Goal: Task Accomplishment & Management: Use online tool/utility

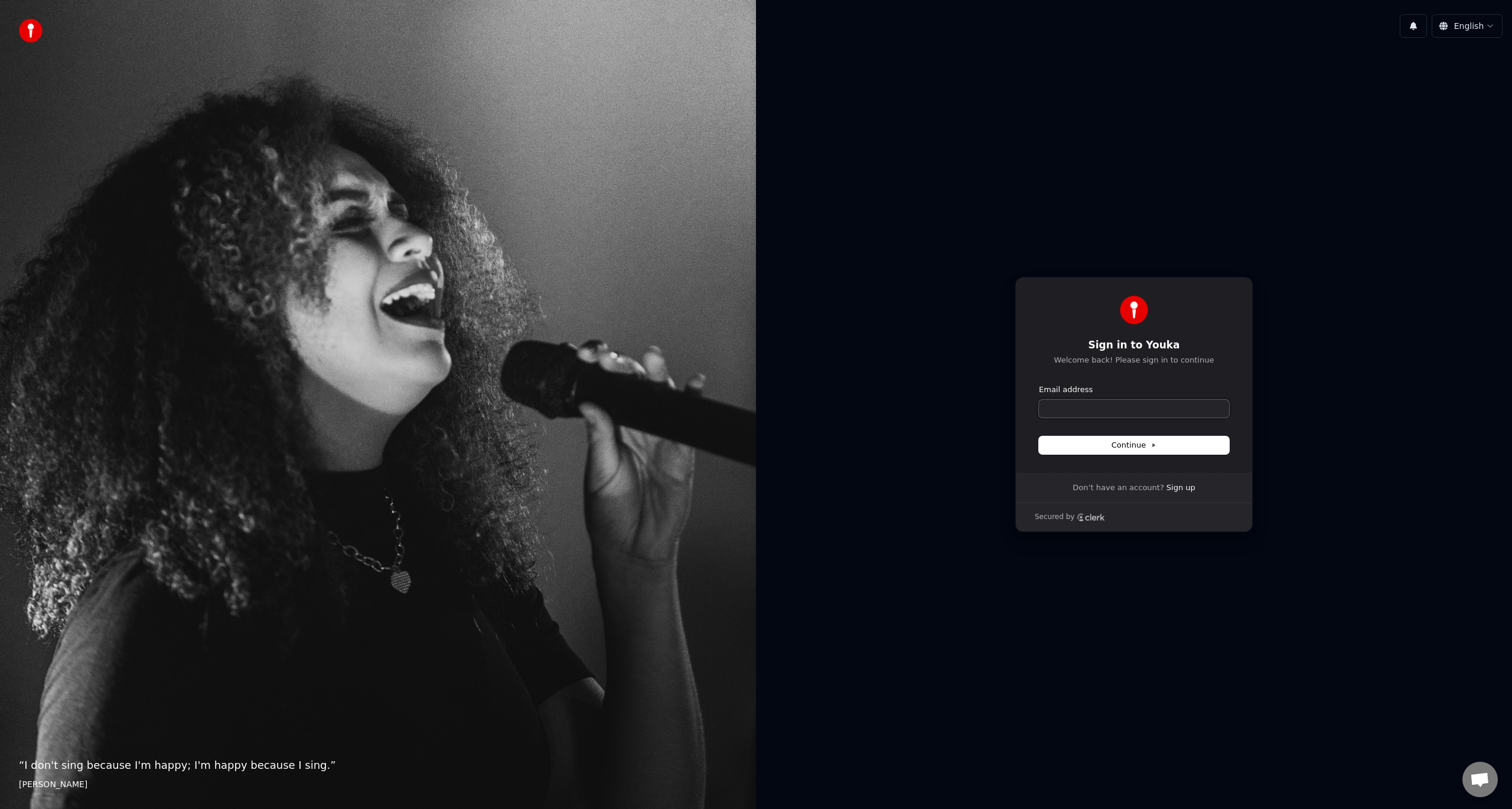
click at [1165, 413] on input "Email address" at bounding box center [1133, 409] width 190 height 18
click at [1136, 446] on span "Continue" at bounding box center [1133, 446] width 45 height 11
type input "**********"
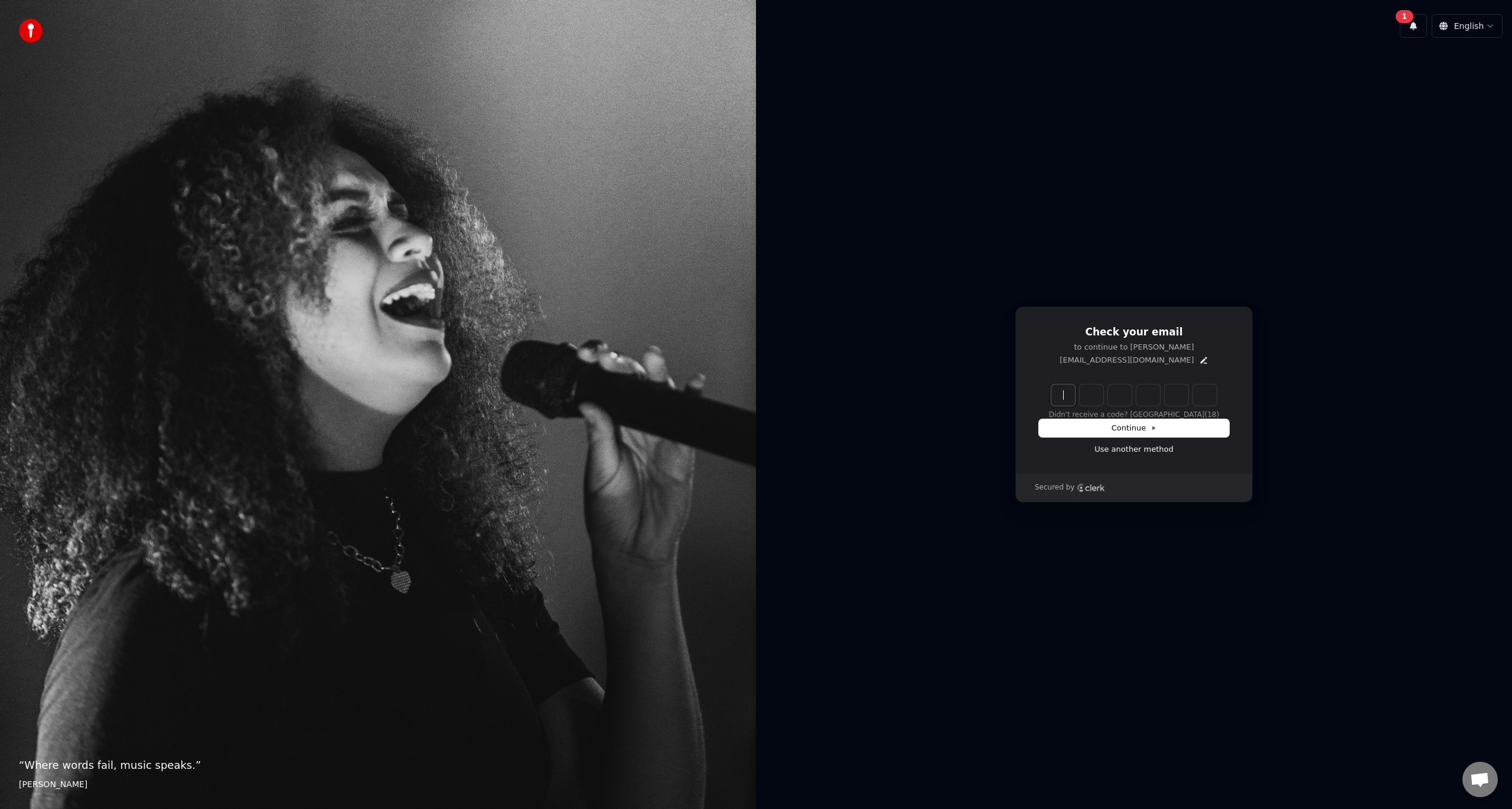
click at [1056, 386] on input "Enter verification code" at bounding box center [1134, 395] width 165 height 21
paste input "******"
type input "******"
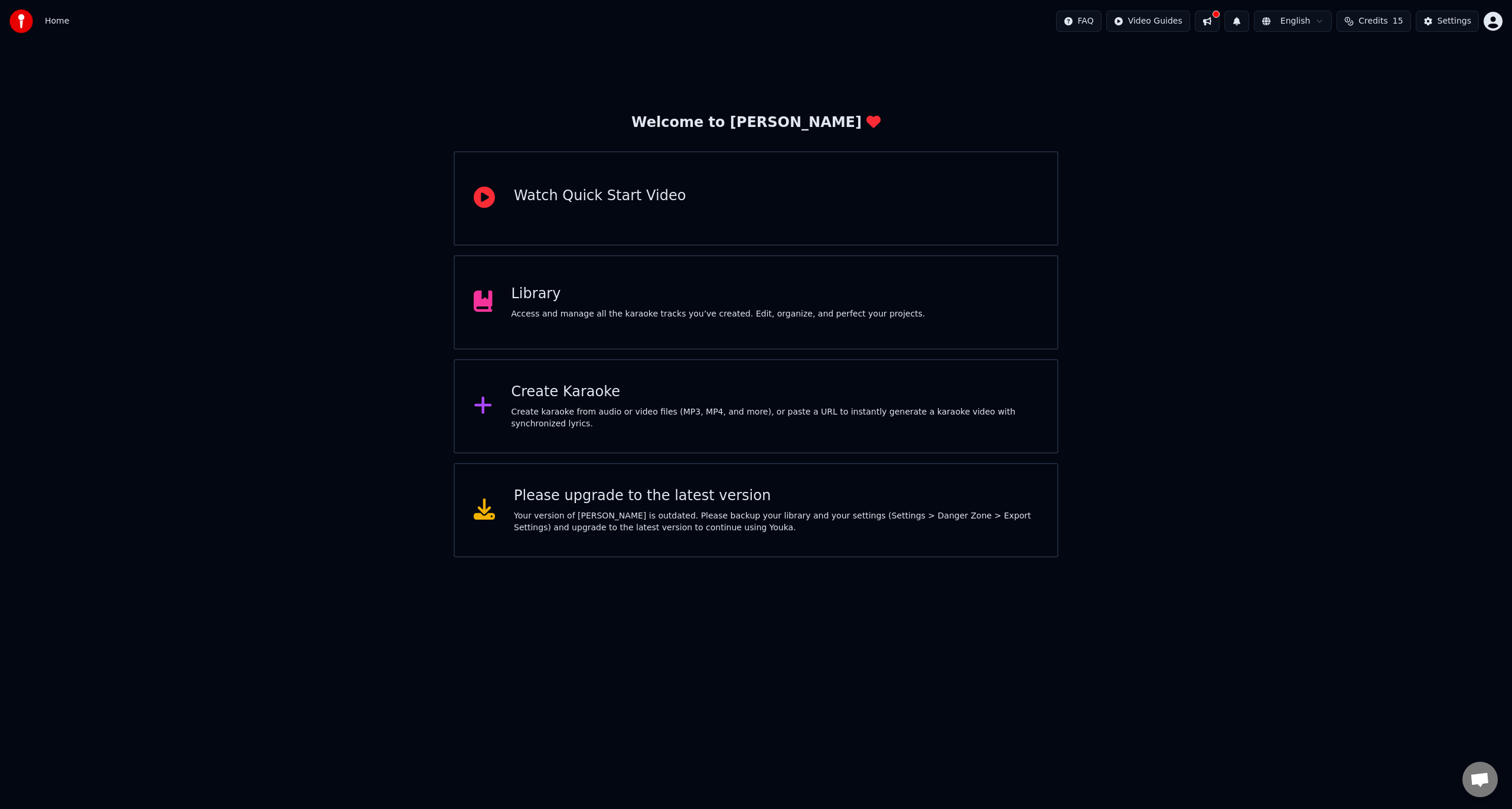
click at [559, 394] on div "Create Karaoke" at bounding box center [775, 392] width 527 height 19
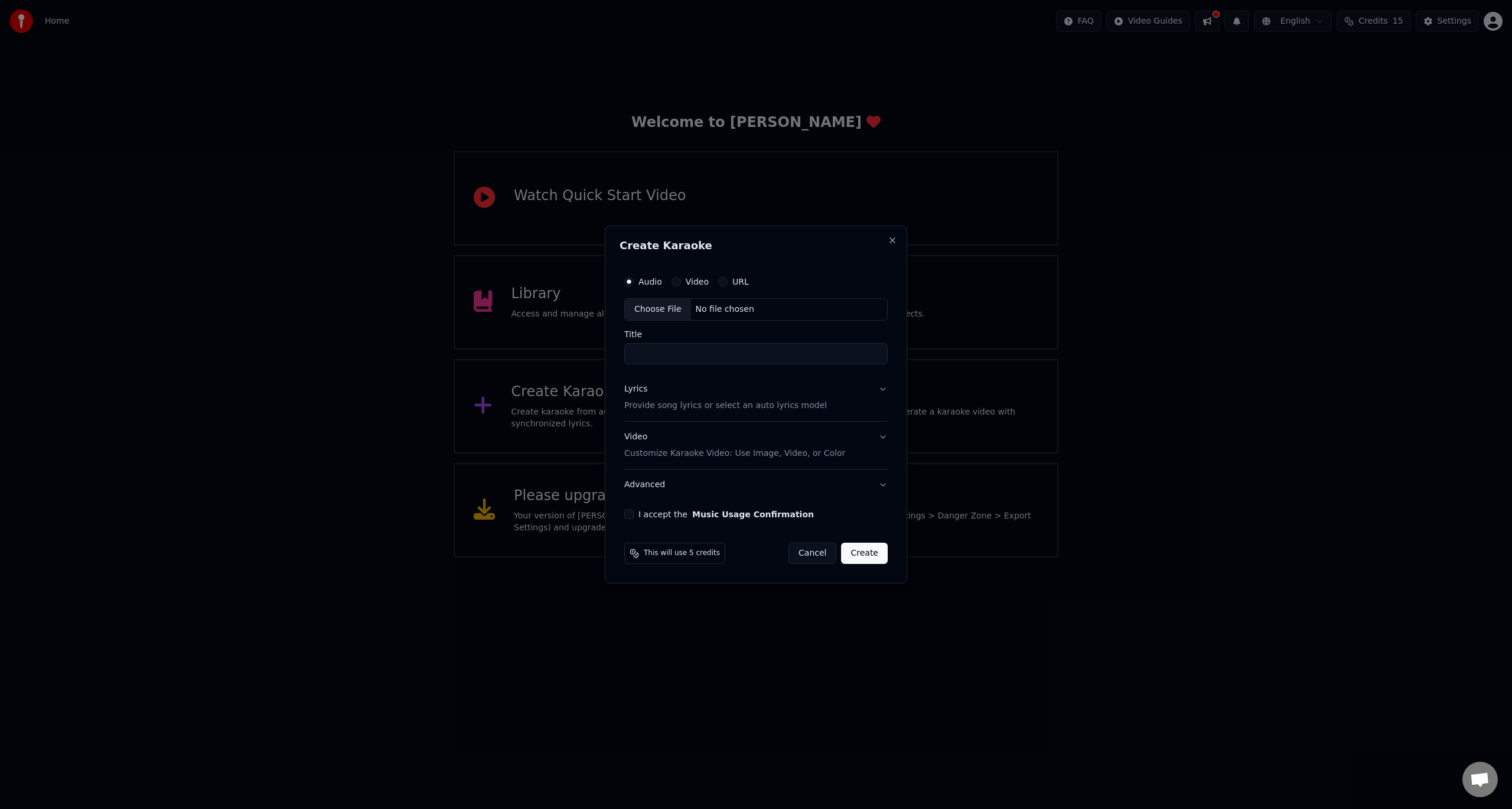
click at [838, 404] on button "Lyrics Provide song lyrics or select an auto lyrics model" at bounding box center [756, 397] width 263 height 47
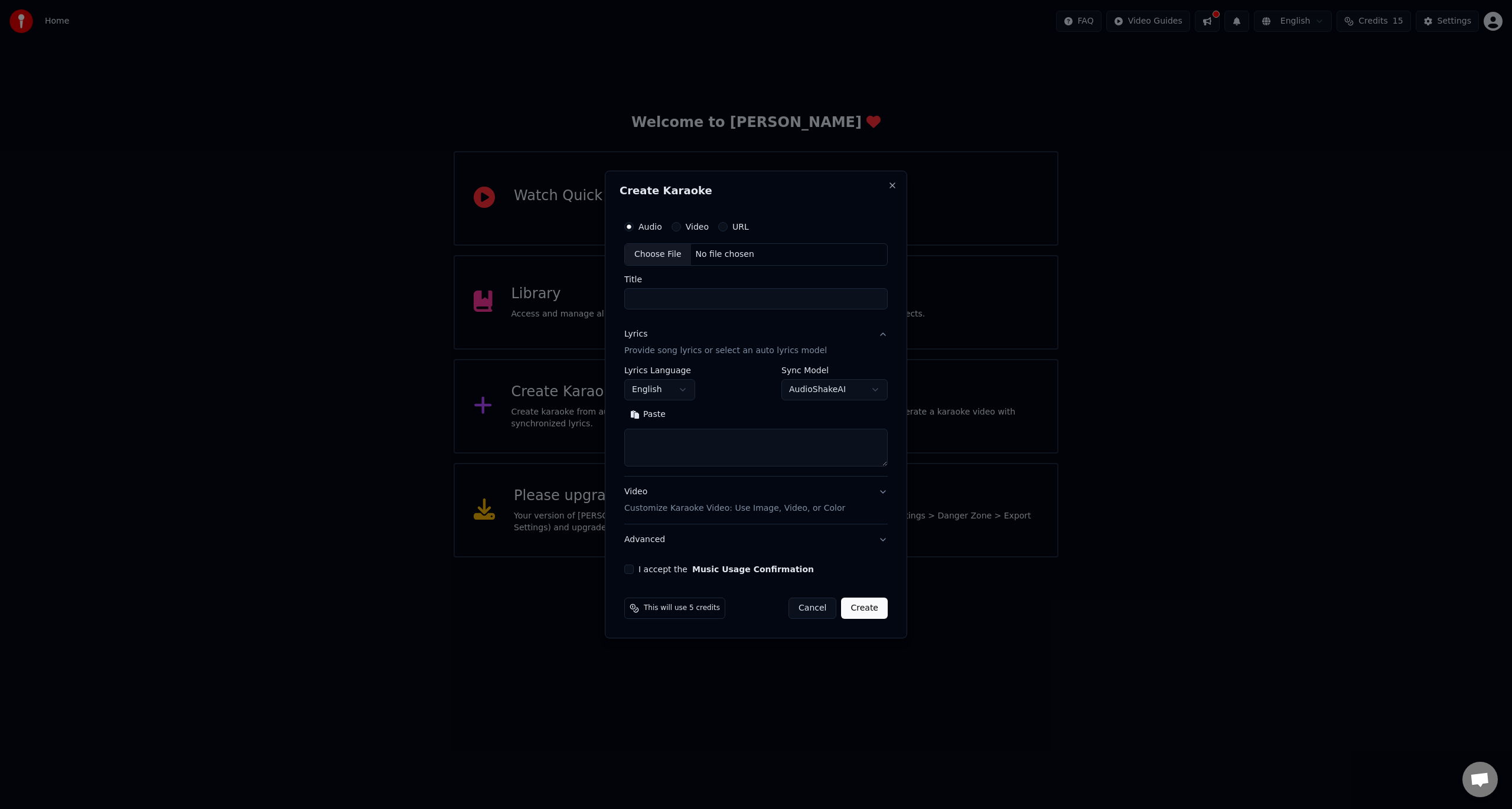
click at [681, 450] on textarea at bounding box center [756, 447] width 263 height 38
paste textarea "******"
type textarea "******"
click at [661, 247] on div "Choose File" at bounding box center [658, 254] width 66 height 21
drag, startPoint x: 687, startPoint y: 301, endPoint x: 705, endPoint y: 302, distance: 18.0
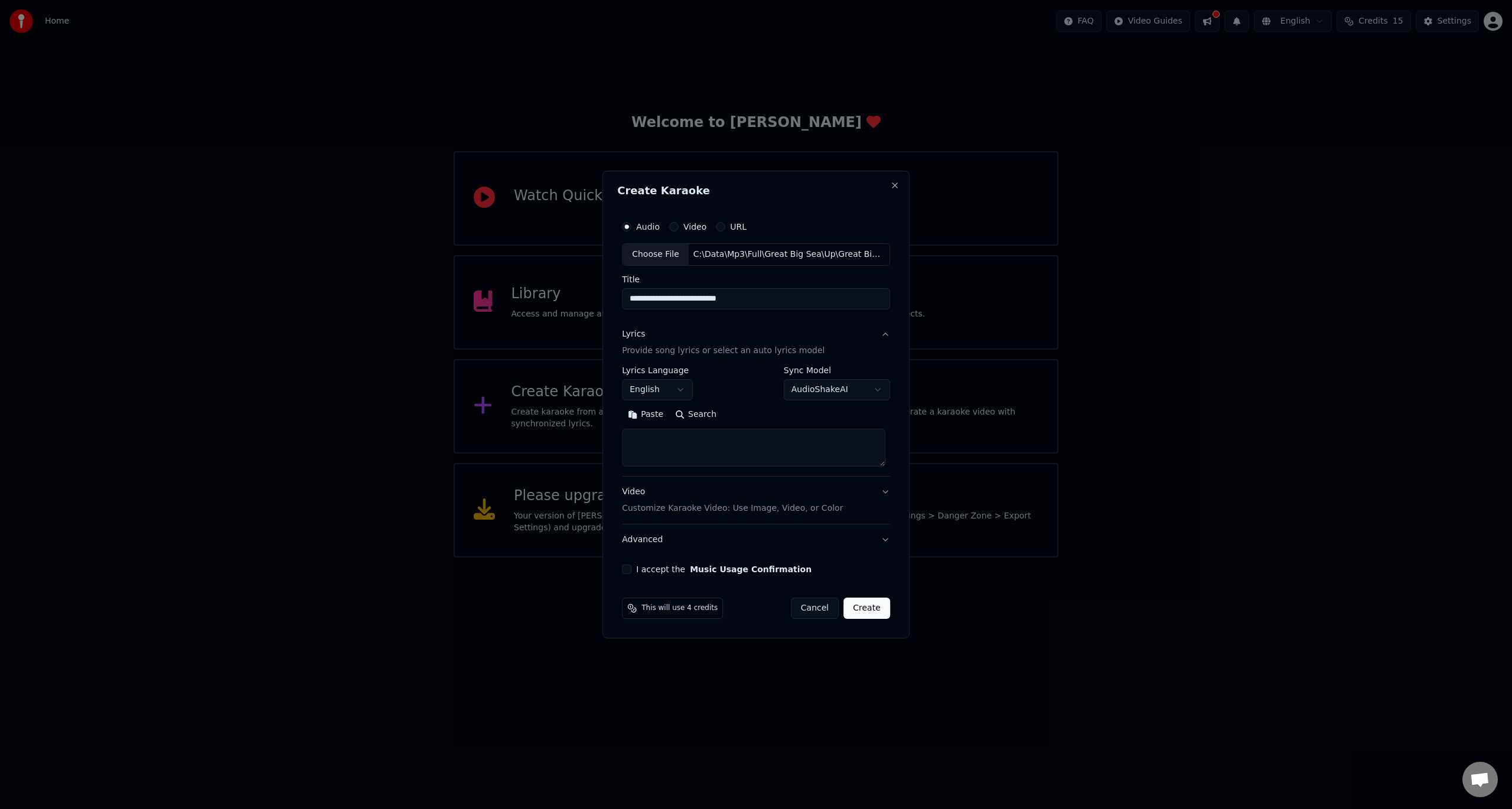
click at [705, 302] on input "**********" at bounding box center [755, 298] width 268 height 21
type input "**********"
select select
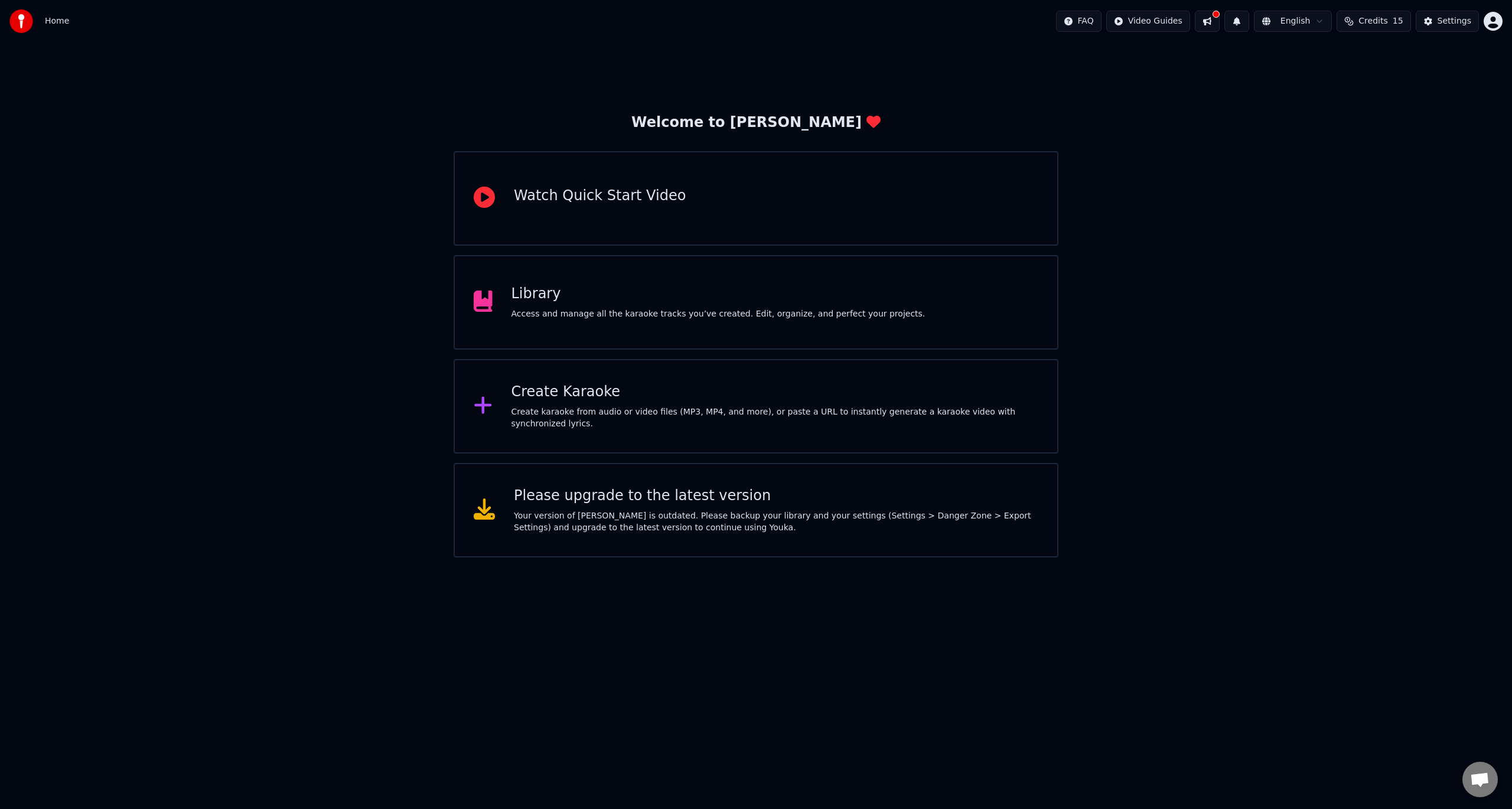
click at [527, 411] on div "Create karaoke from audio or video files (MP3, MP4, and more), or paste a URL t…" at bounding box center [775, 418] width 527 height 23
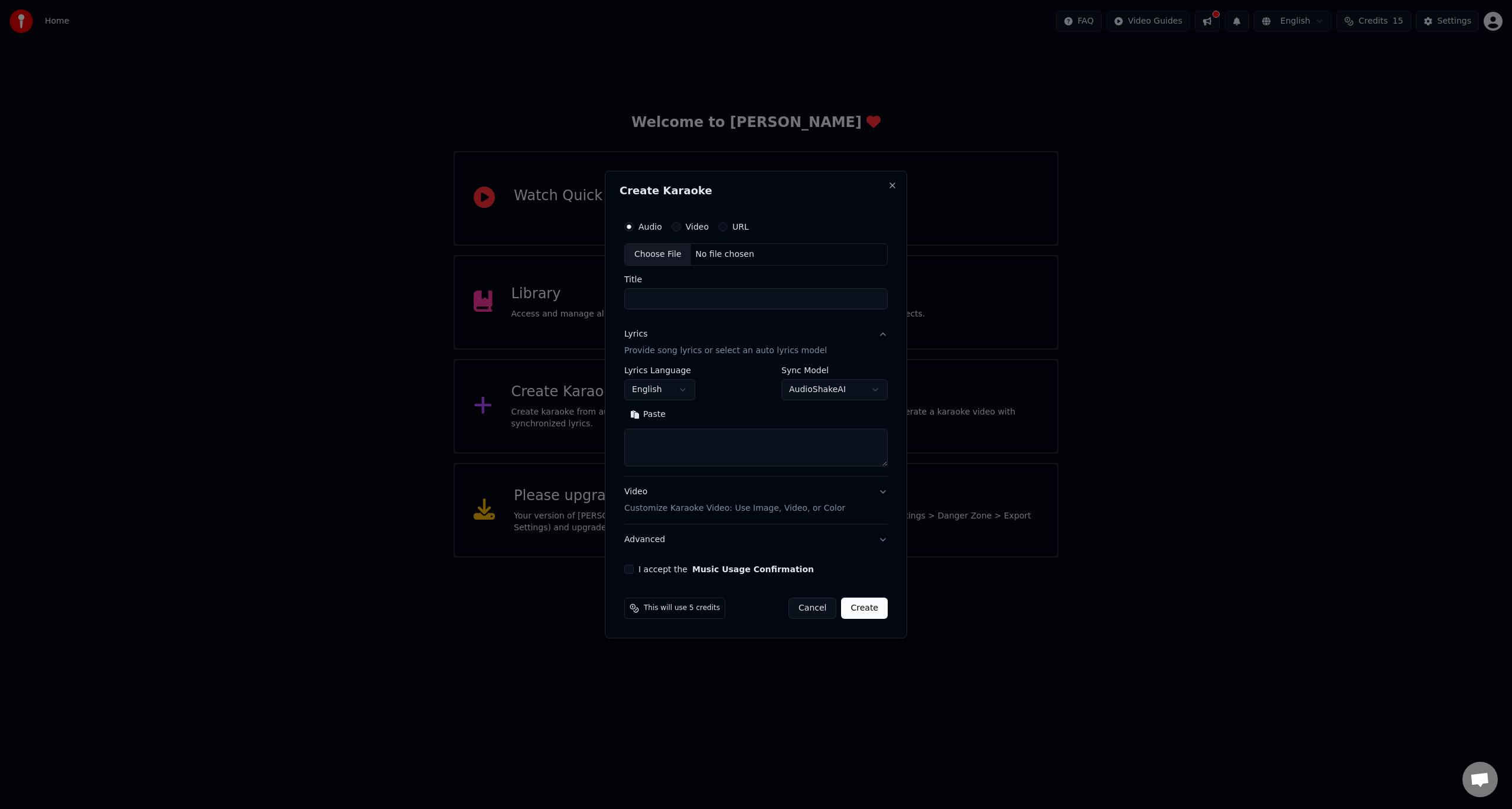
click at [685, 452] on textarea at bounding box center [756, 447] width 263 height 38
paste textarea "**********"
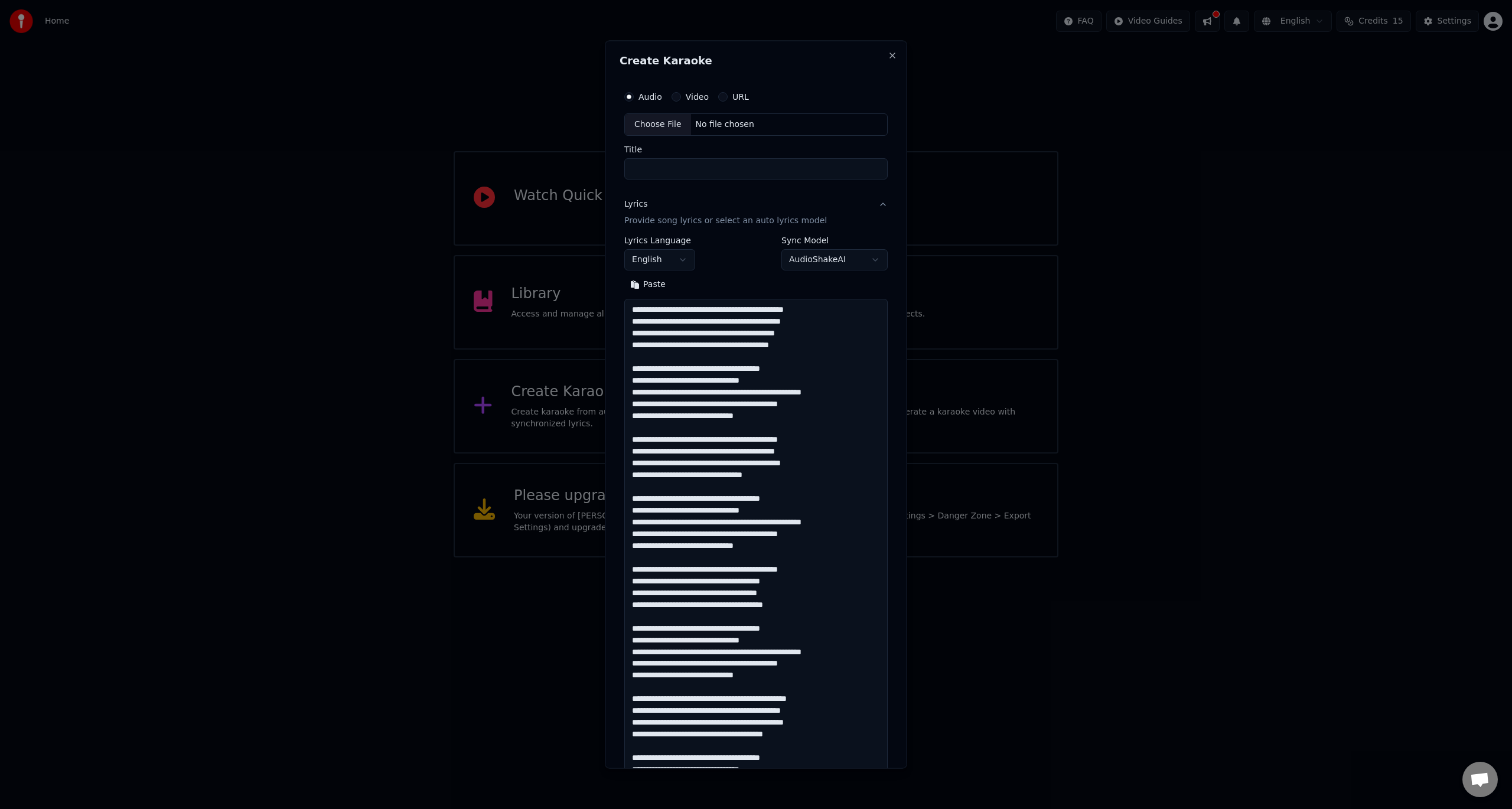
scroll to position [912, 0]
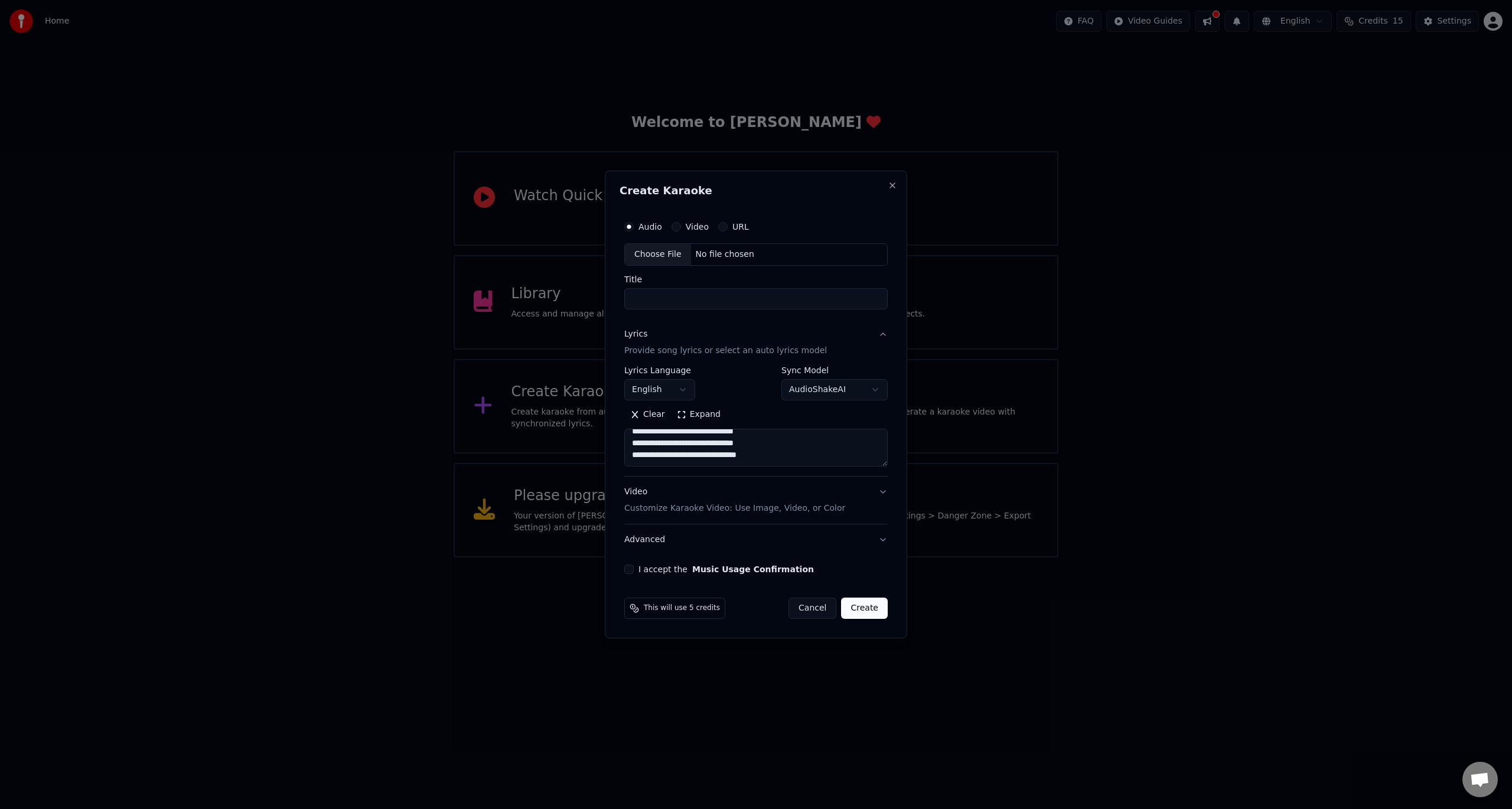
type textarea "**********"
click at [660, 252] on div "Choose File" at bounding box center [658, 254] width 66 height 21
click at [707, 300] on input "**********" at bounding box center [755, 298] width 268 height 21
type input "**********"
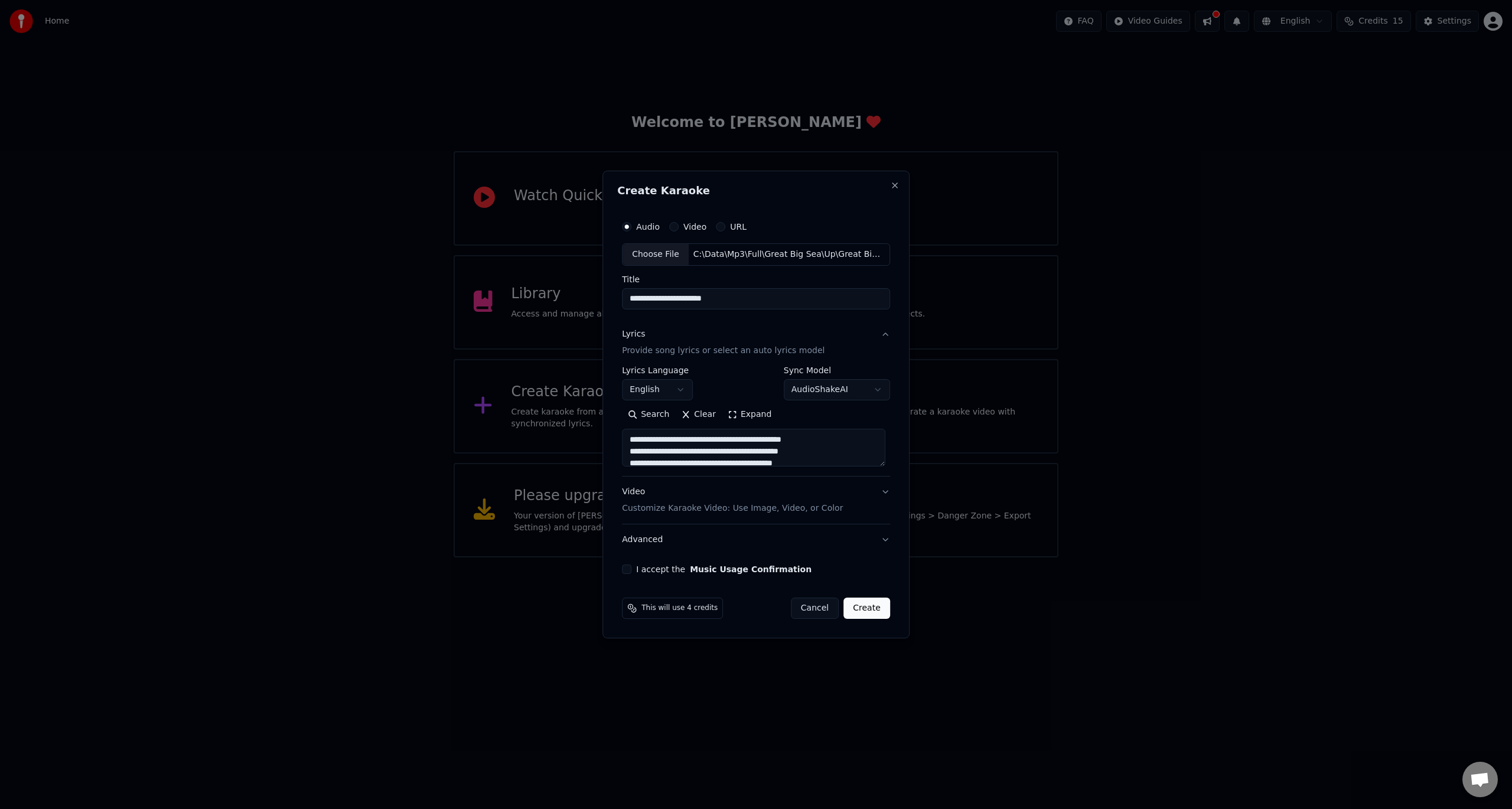
click at [633, 607] on circle at bounding box center [631, 606] width 5 height 5
click at [729, 510] on p "Customize Karaoke Video: Use Image, Video, or Color" at bounding box center [732, 508] width 221 height 12
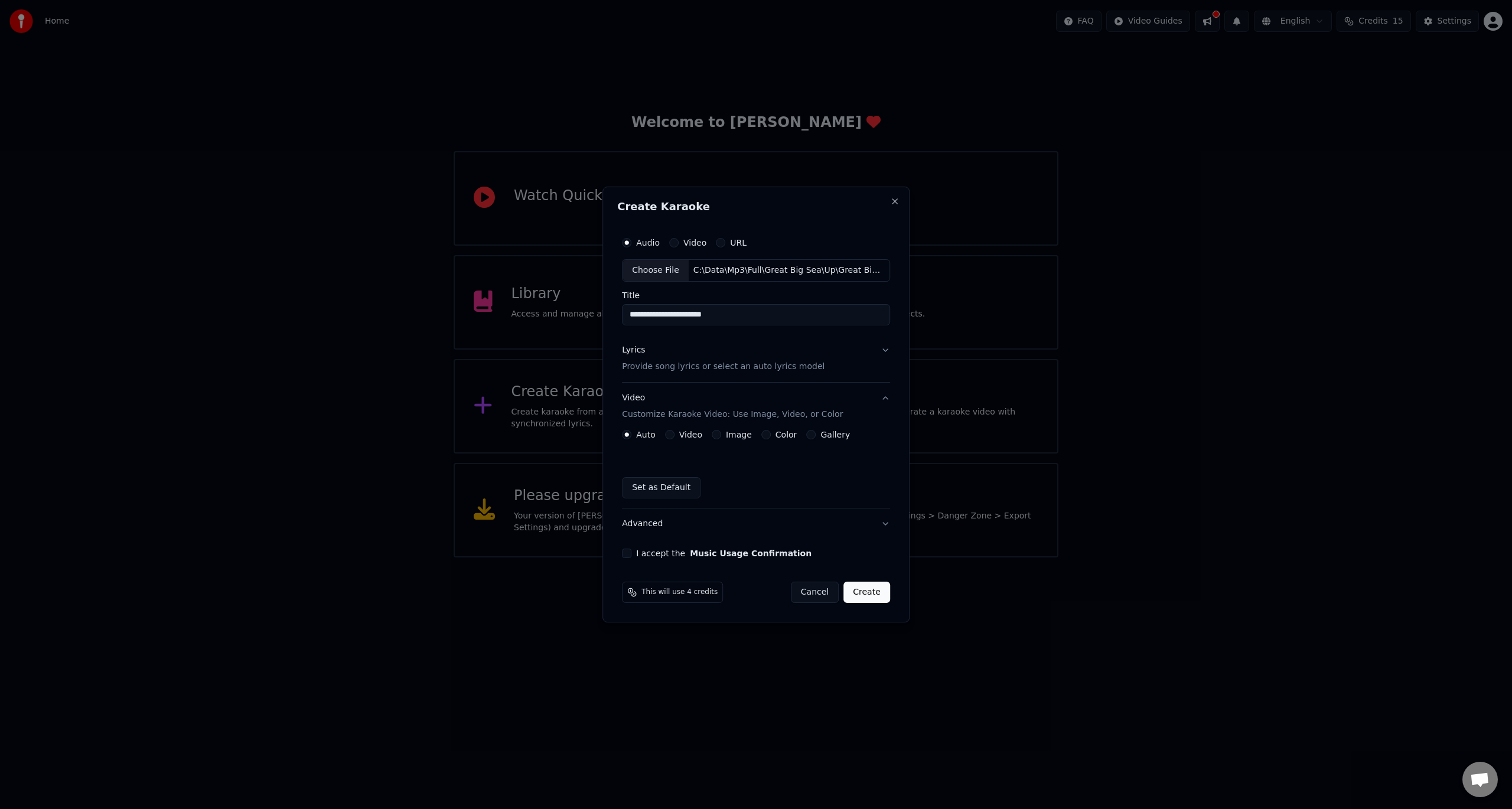
click at [779, 435] on label "Color" at bounding box center [786, 435] width 22 height 8
click at [770, 435] on button "Color" at bounding box center [766, 435] width 10 height 10
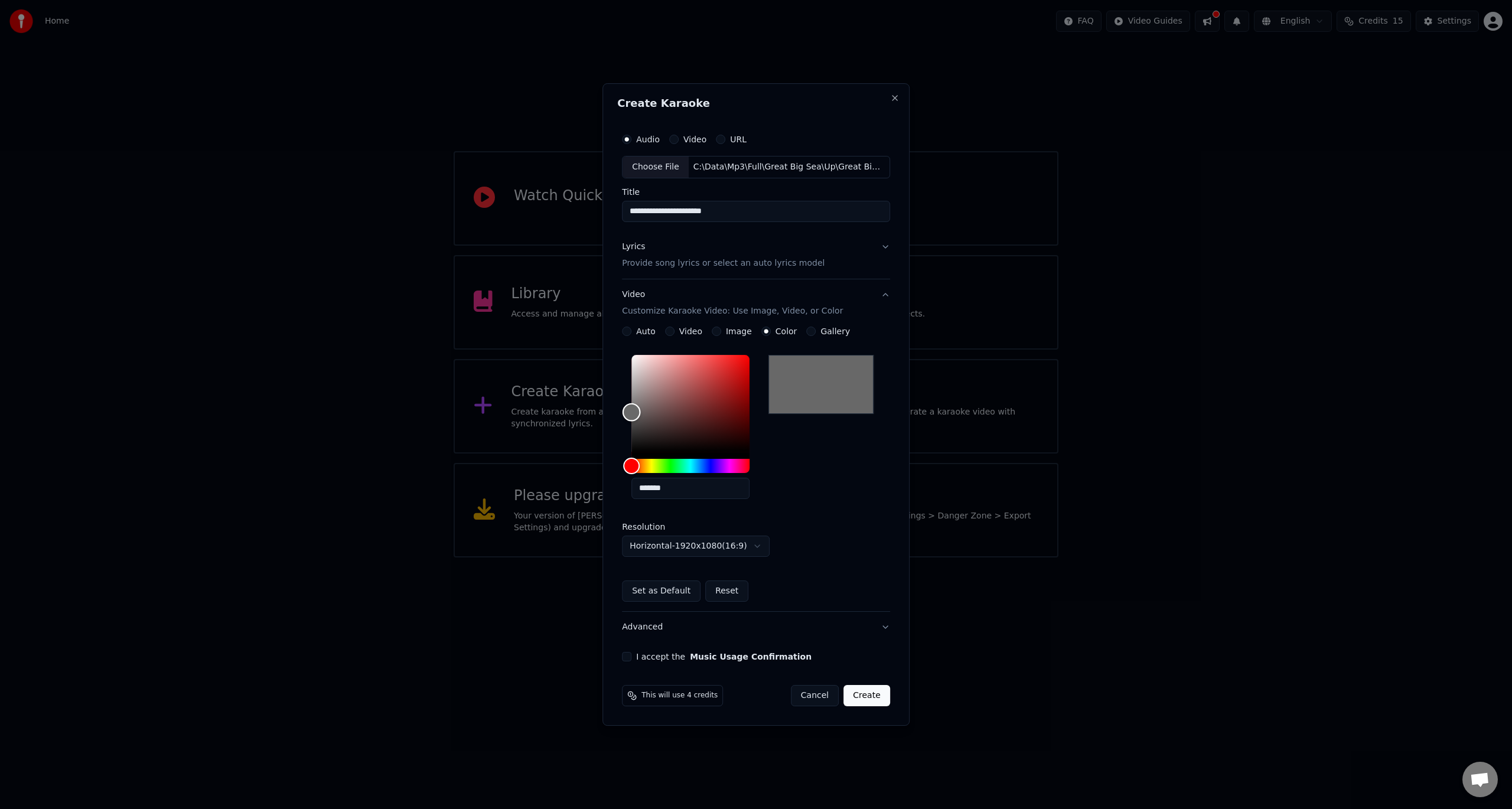
type input "*******"
drag, startPoint x: 631, startPoint y: 451, endPoint x: 618, endPoint y: 407, distance: 45.9
click at [618, 407] on div "**********" at bounding box center [756, 404] width 307 height 642
click at [884, 244] on button "Lyrics Provide song lyrics or select an auto lyrics model" at bounding box center [755, 255] width 268 height 47
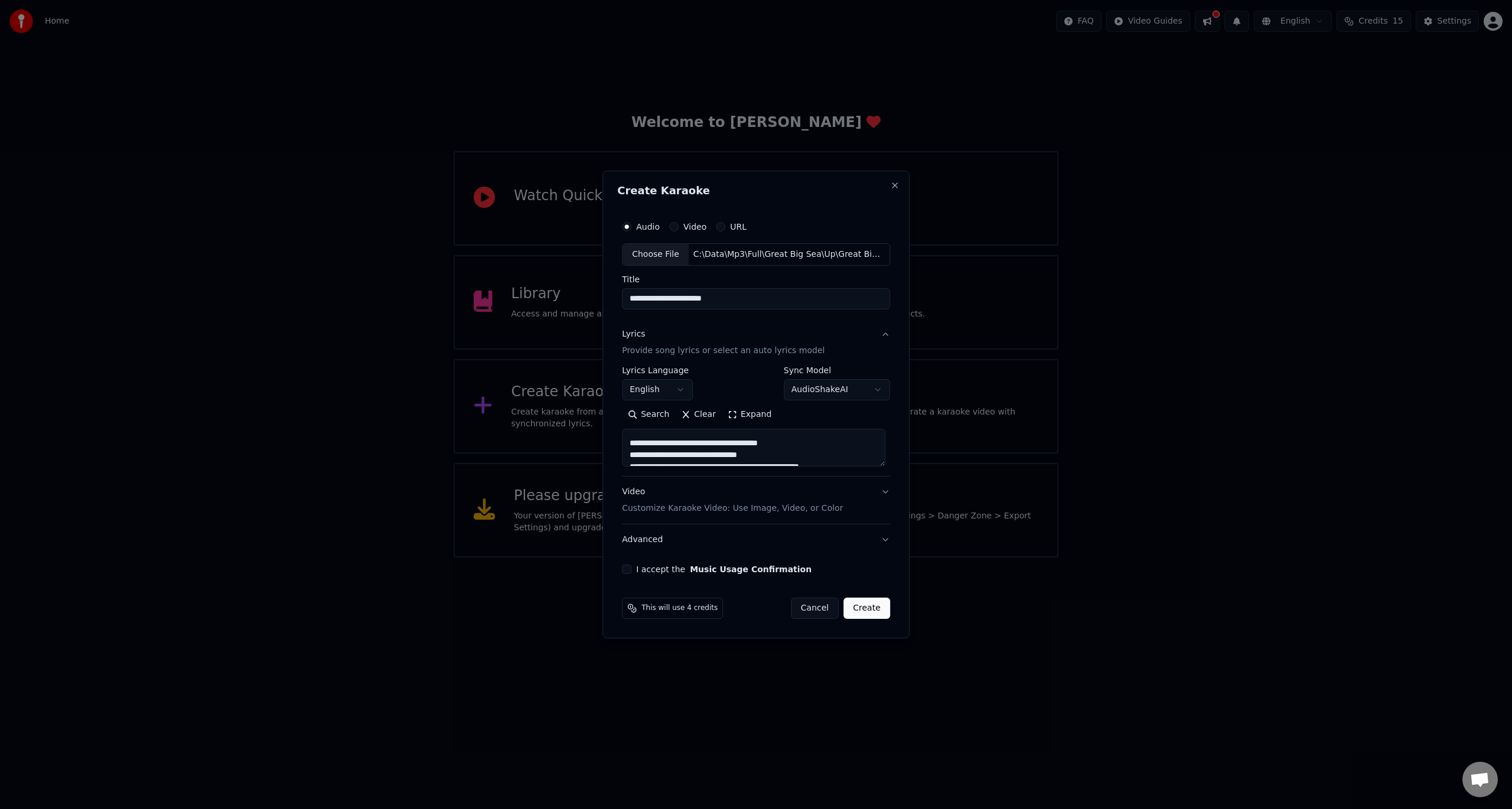
scroll to position [237, 0]
click at [860, 501] on button "Video Customize Karaoke Video: Use Image, Video, or Color" at bounding box center [755, 500] width 268 height 47
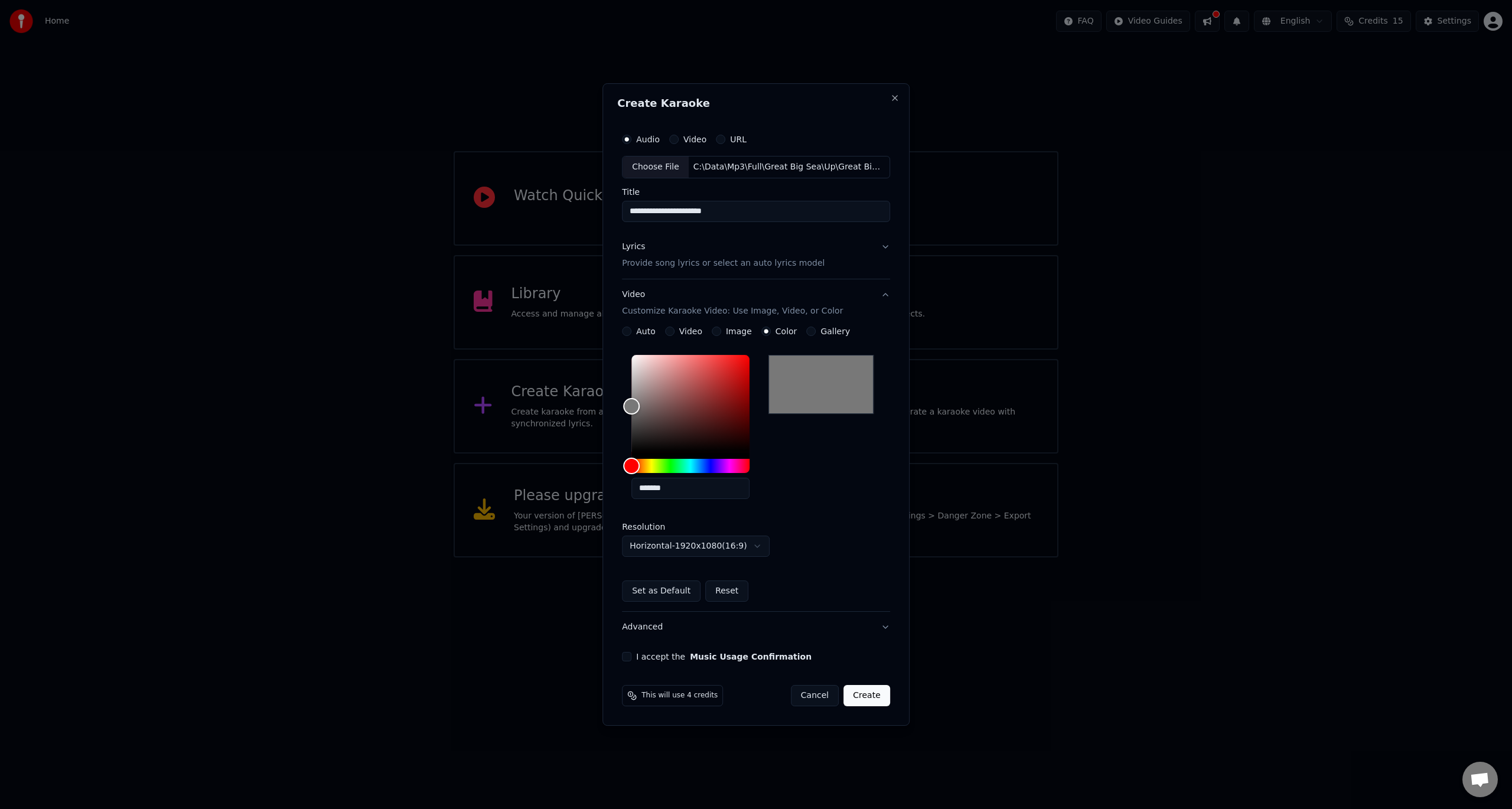
click at [647, 655] on label "I accept the Music Usage Confirmation" at bounding box center [724, 657] width 175 height 8
click at [631, 655] on button "I accept the Music Usage Confirmation" at bounding box center [626, 657] width 10 height 10
click at [868, 691] on button "Create" at bounding box center [866, 695] width 47 height 21
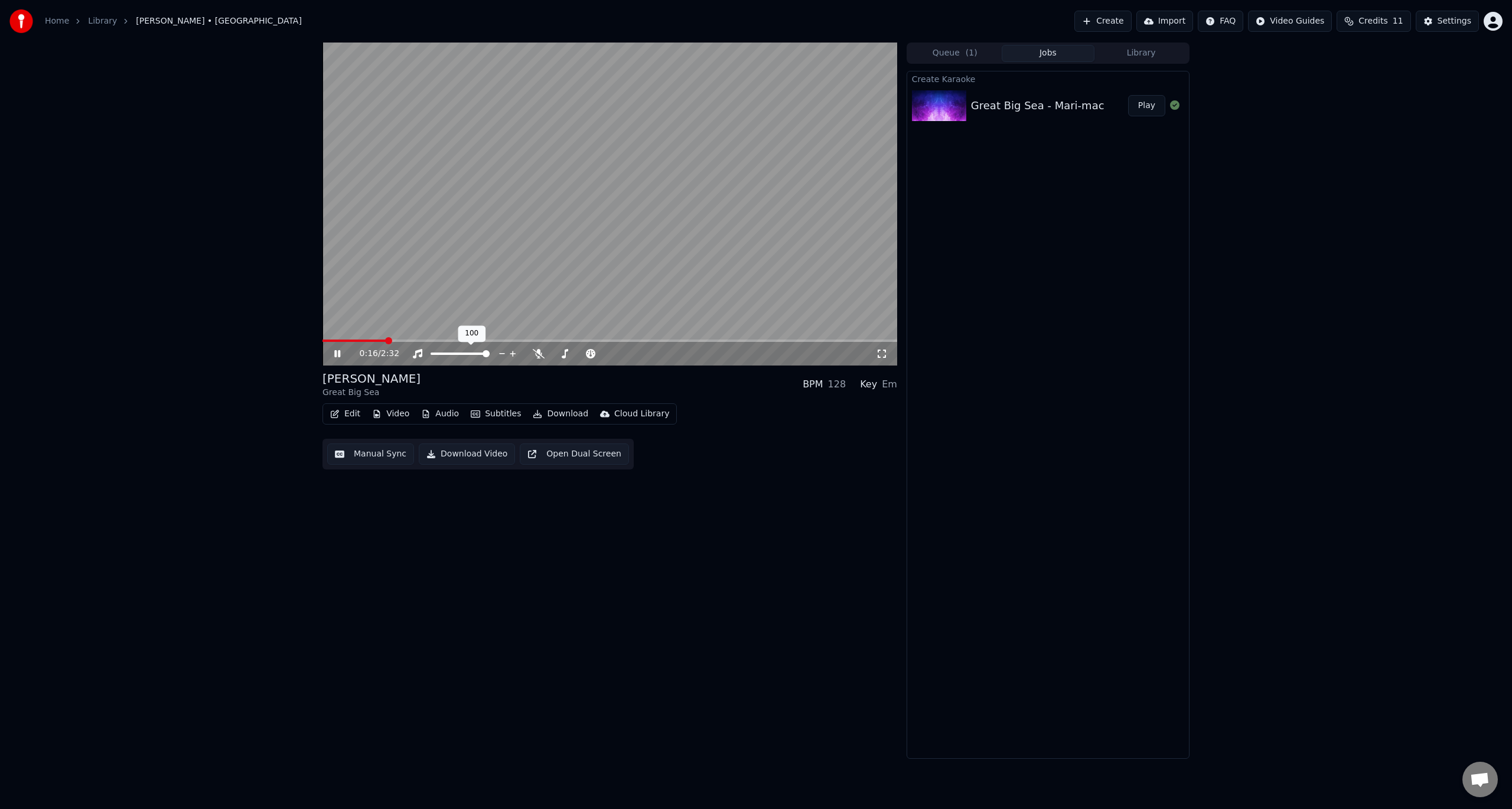
click at [469, 352] on span at bounding box center [460, 353] width 59 height 2
click at [628, 343] on div "2:28 / 2:32" at bounding box center [609, 354] width 574 height 23
click at [629, 340] on span at bounding box center [476, 340] width 308 height 2
click at [674, 340] on div "2:00 / 2:32" at bounding box center [609, 204] width 574 height 323
click at [674, 340] on span at bounding box center [548, 340] width 452 height 2
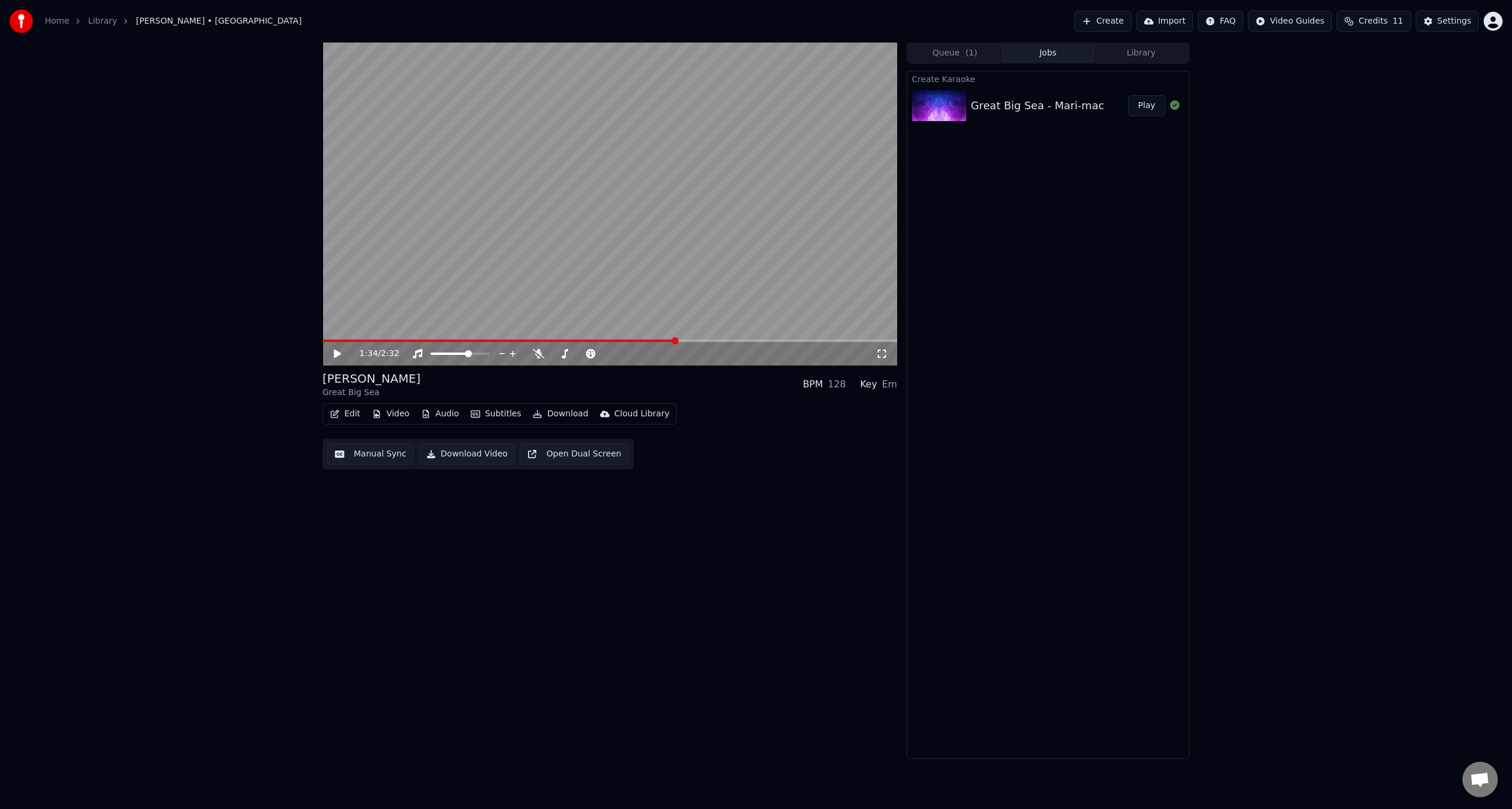
click at [645, 340] on span at bounding box center [498, 340] width 353 height 2
click at [338, 350] on icon at bounding box center [345, 354] width 27 height 10
click at [697, 343] on div "2:03 / 2:32" at bounding box center [609, 354] width 574 height 23
click at [702, 339] on video at bounding box center [609, 204] width 574 height 323
click at [702, 341] on span at bounding box center [511, 340] width 379 height 2
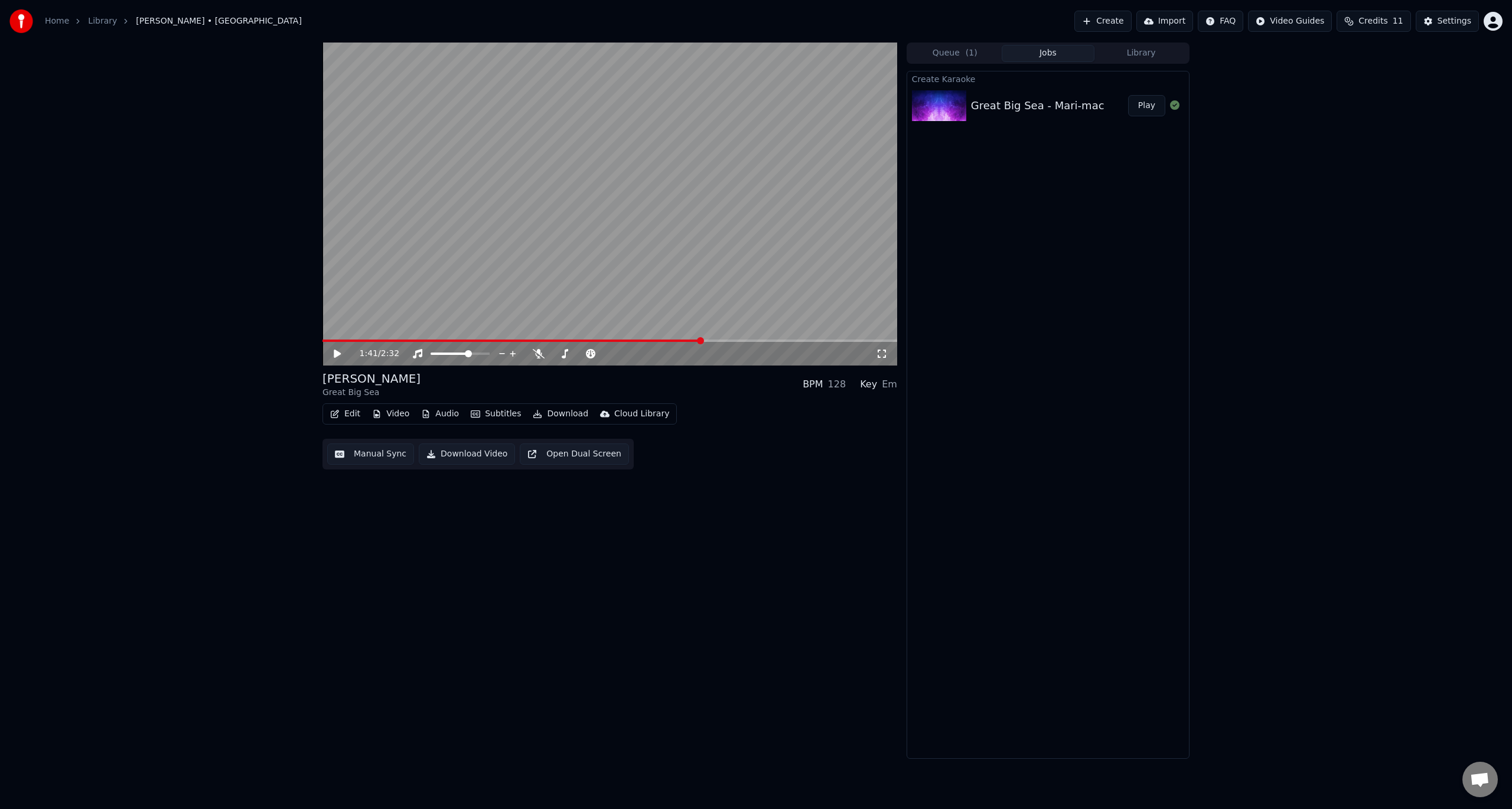
click at [335, 353] on icon at bounding box center [337, 354] width 7 height 8
click at [652, 339] on span at bounding box center [546, 340] width 448 height 2
click at [637, 339] on span at bounding box center [480, 340] width 315 height 2
click at [642, 340] on span at bounding box center [499, 340] width 354 height 2
click at [334, 350] on icon at bounding box center [337, 354] width 6 height 7
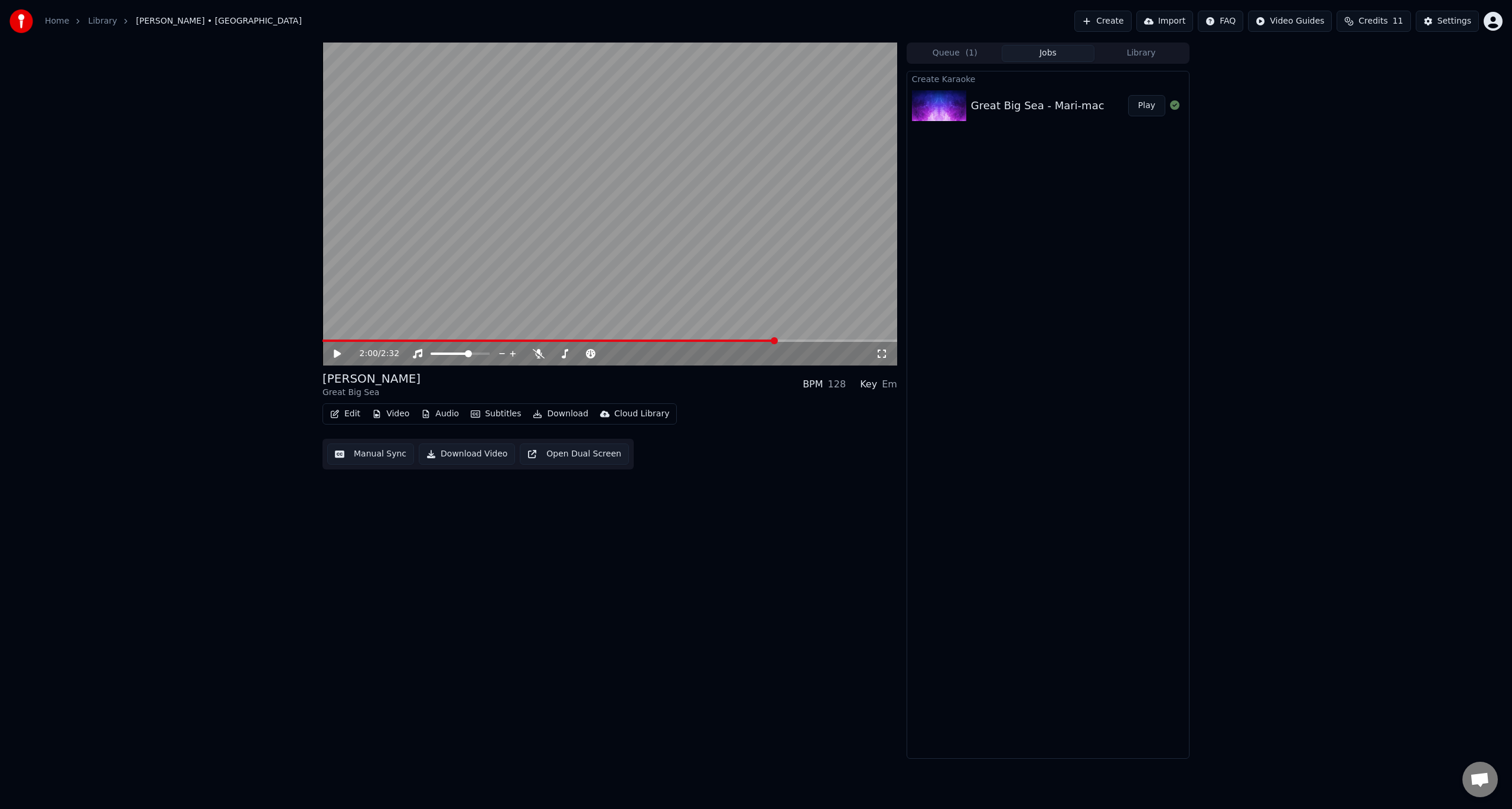
click at [342, 413] on button "Edit" at bounding box center [345, 414] width 40 height 16
click at [361, 436] on div "Edit Lyrics" at bounding box center [370, 439] width 42 height 12
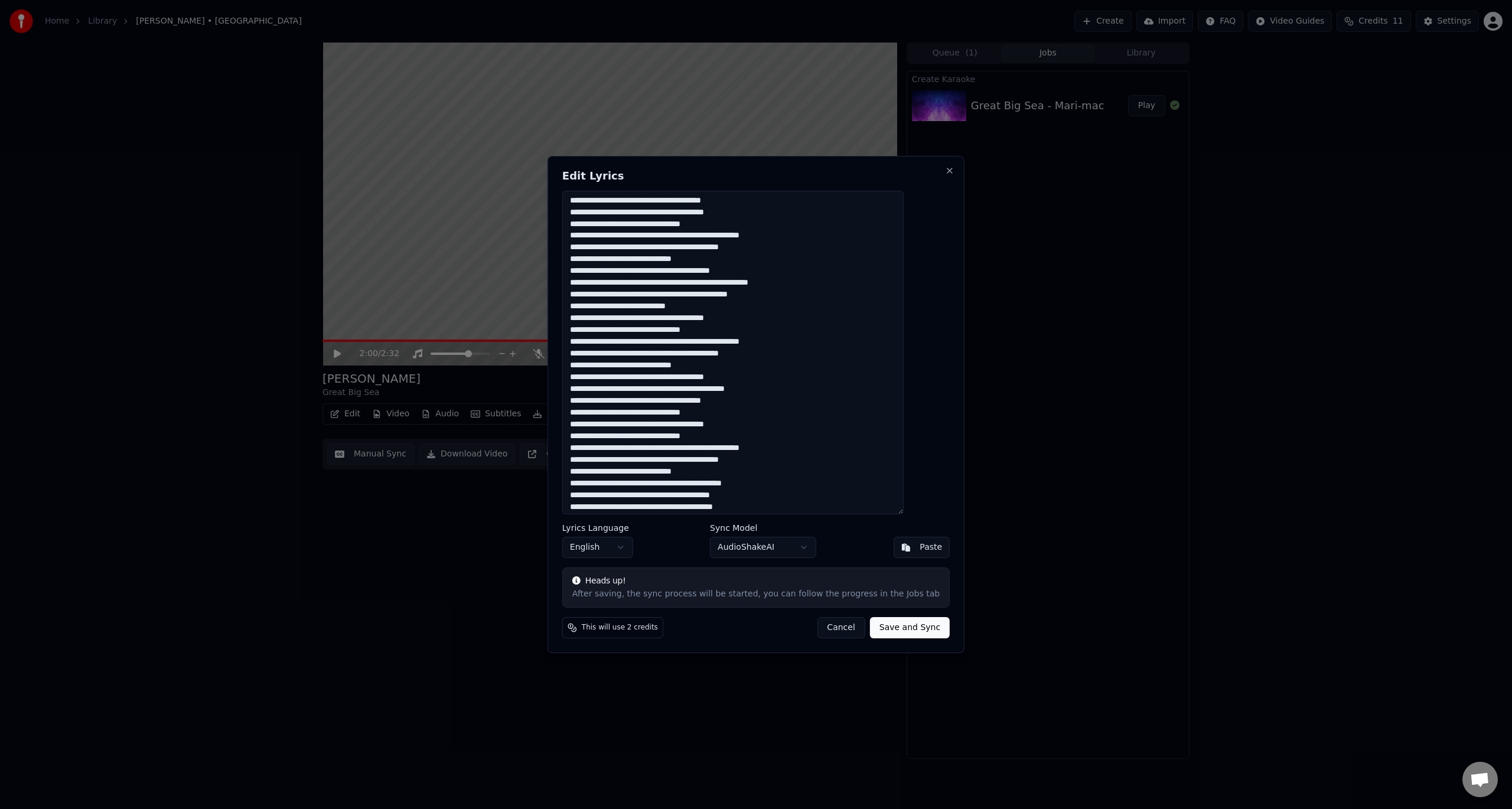
scroll to position [413, 0]
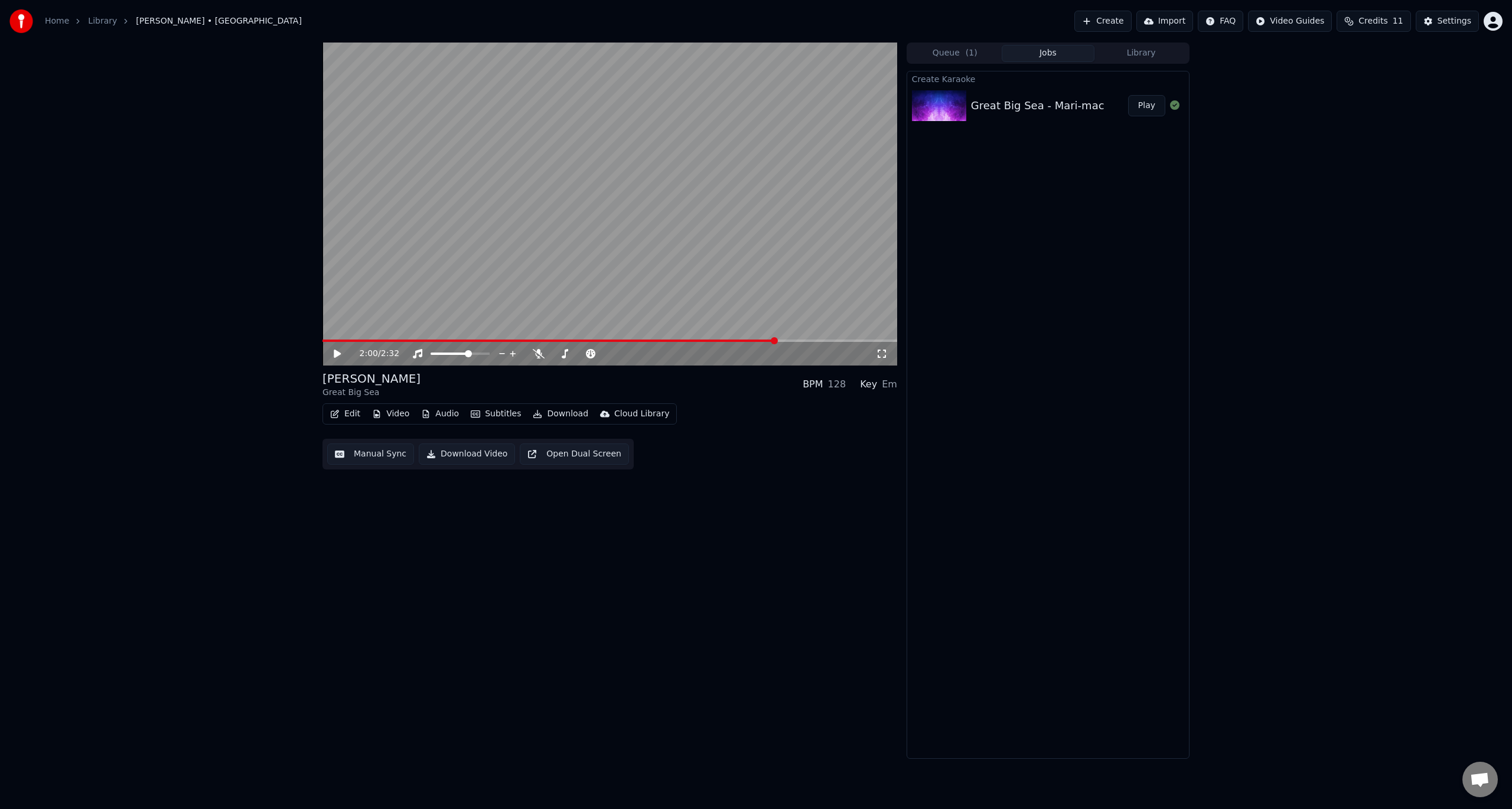
click at [339, 353] on icon at bounding box center [337, 354] width 7 height 8
click at [330, 352] on div "2:09 / 2:32" at bounding box center [609, 353] width 565 height 12
click at [334, 352] on icon at bounding box center [345, 354] width 27 height 10
click at [347, 413] on button "Edit" at bounding box center [345, 414] width 40 height 16
click at [361, 438] on div "Edit Lyrics" at bounding box center [370, 439] width 42 height 12
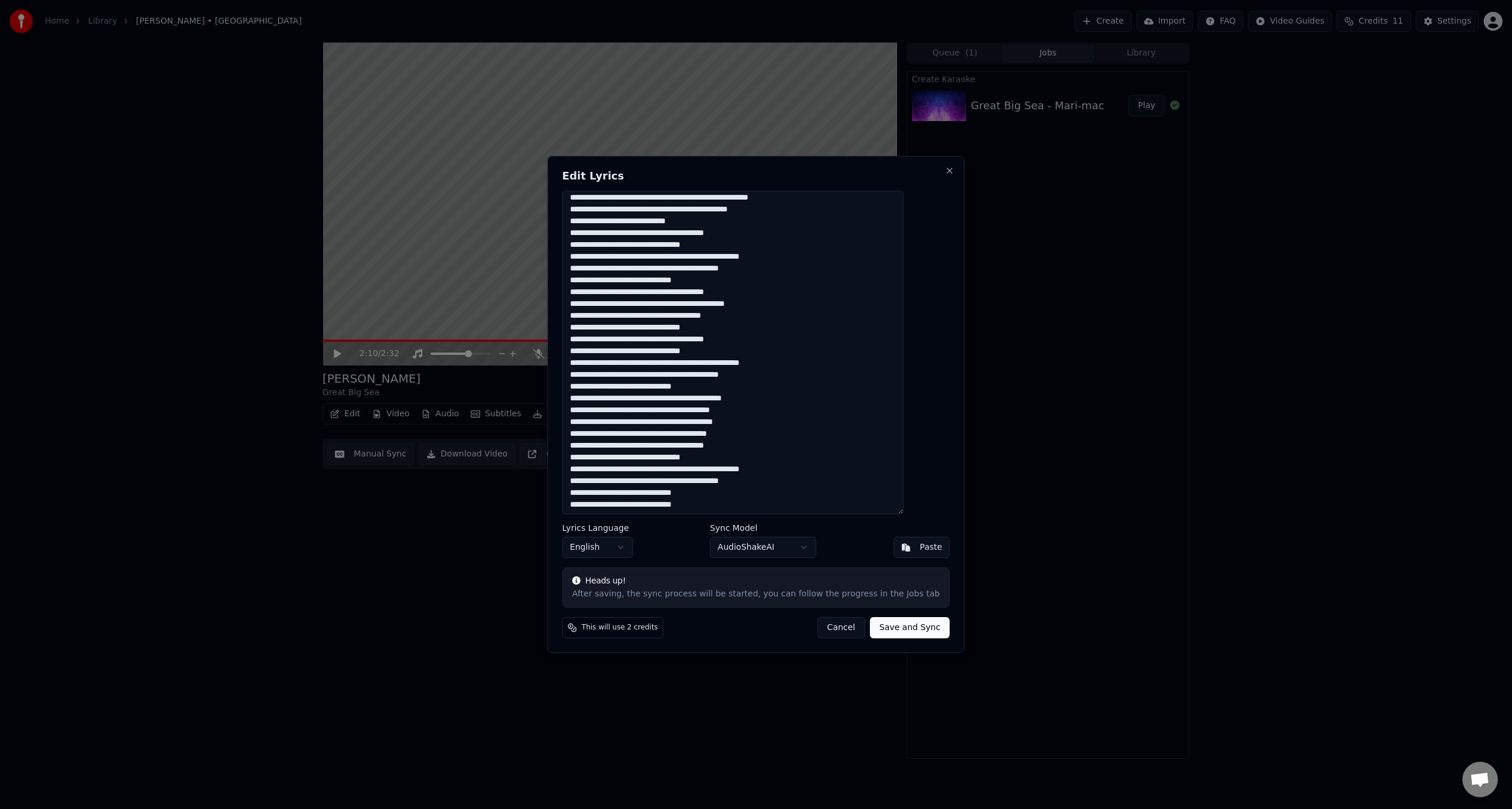
scroll to position [454, 0]
drag, startPoint x: 727, startPoint y: 374, endPoint x: 587, endPoint y: 369, distance: 140.1
click at [587, 369] on textarea at bounding box center [733, 352] width 341 height 324
type textarea "**********"
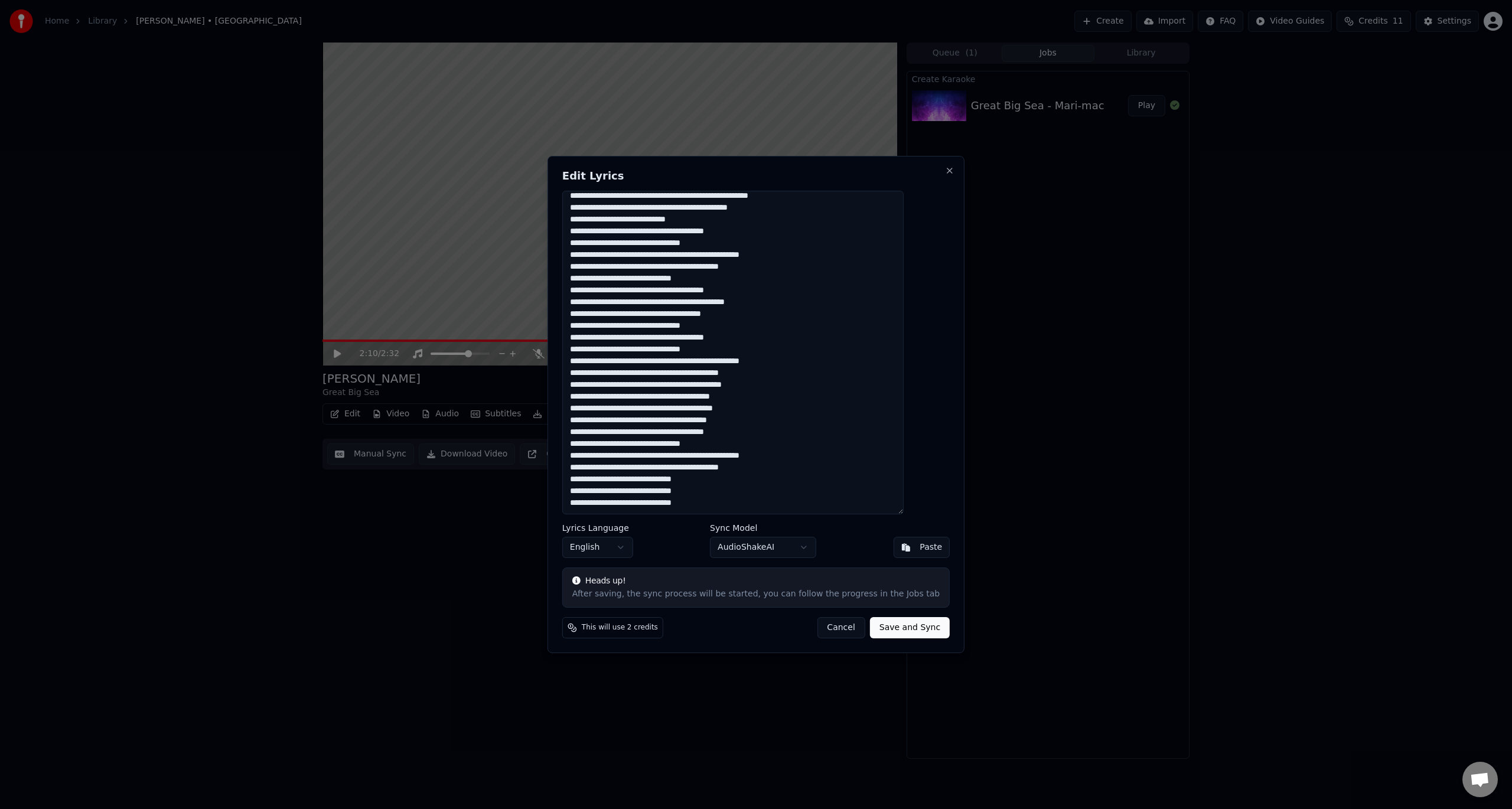
click at [882, 633] on button "Save and Sync" at bounding box center [910, 627] width 80 height 21
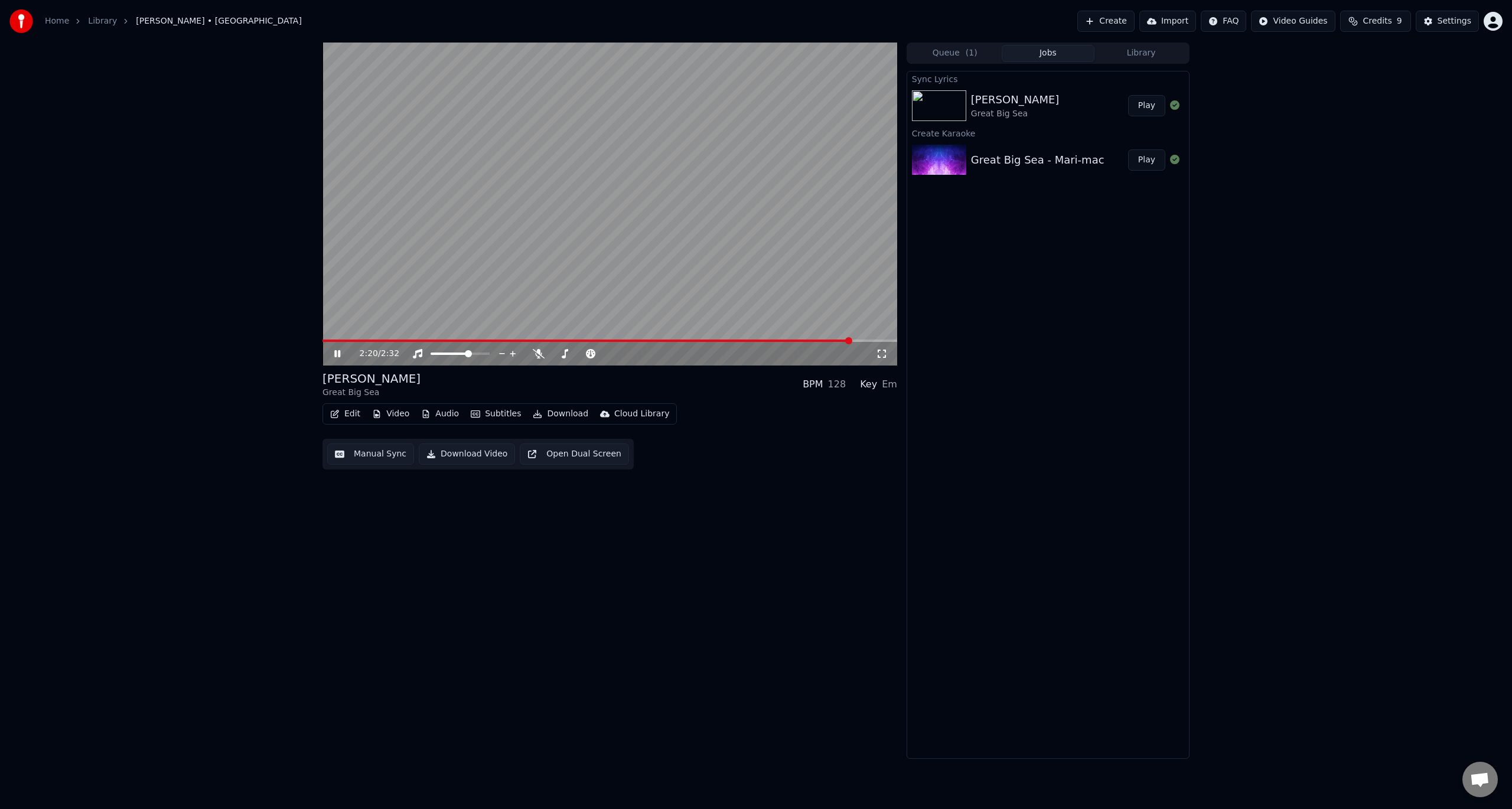
click at [1142, 101] on button "Play" at bounding box center [1147, 106] width 37 height 21
click at [743, 335] on video at bounding box center [609, 204] width 574 height 323
click at [746, 337] on span at bounding box center [745, 341] width 7 height 7
click at [343, 352] on icon at bounding box center [345, 354] width 27 height 10
click at [340, 353] on icon at bounding box center [337, 354] width 6 height 7
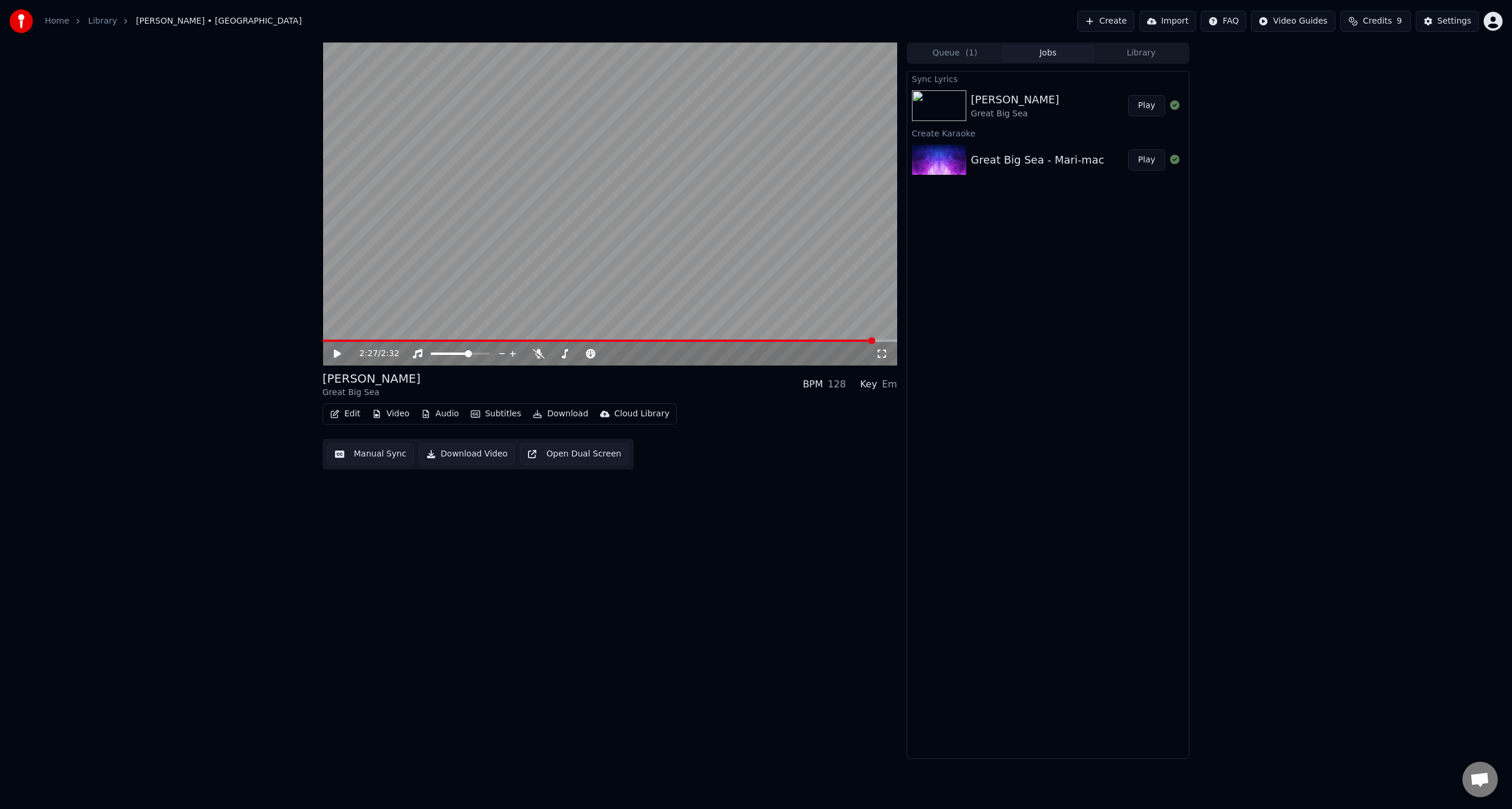
click at [1081, 102] on div "Mari-mac Great Big Sea" at bounding box center [1049, 106] width 157 height 28
click at [475, 352] on span at bounding box center [473, 354] width 7 height 7
click at [465, 451] on button "Download Video" at bounding box center [467, 454] width 96 height 21
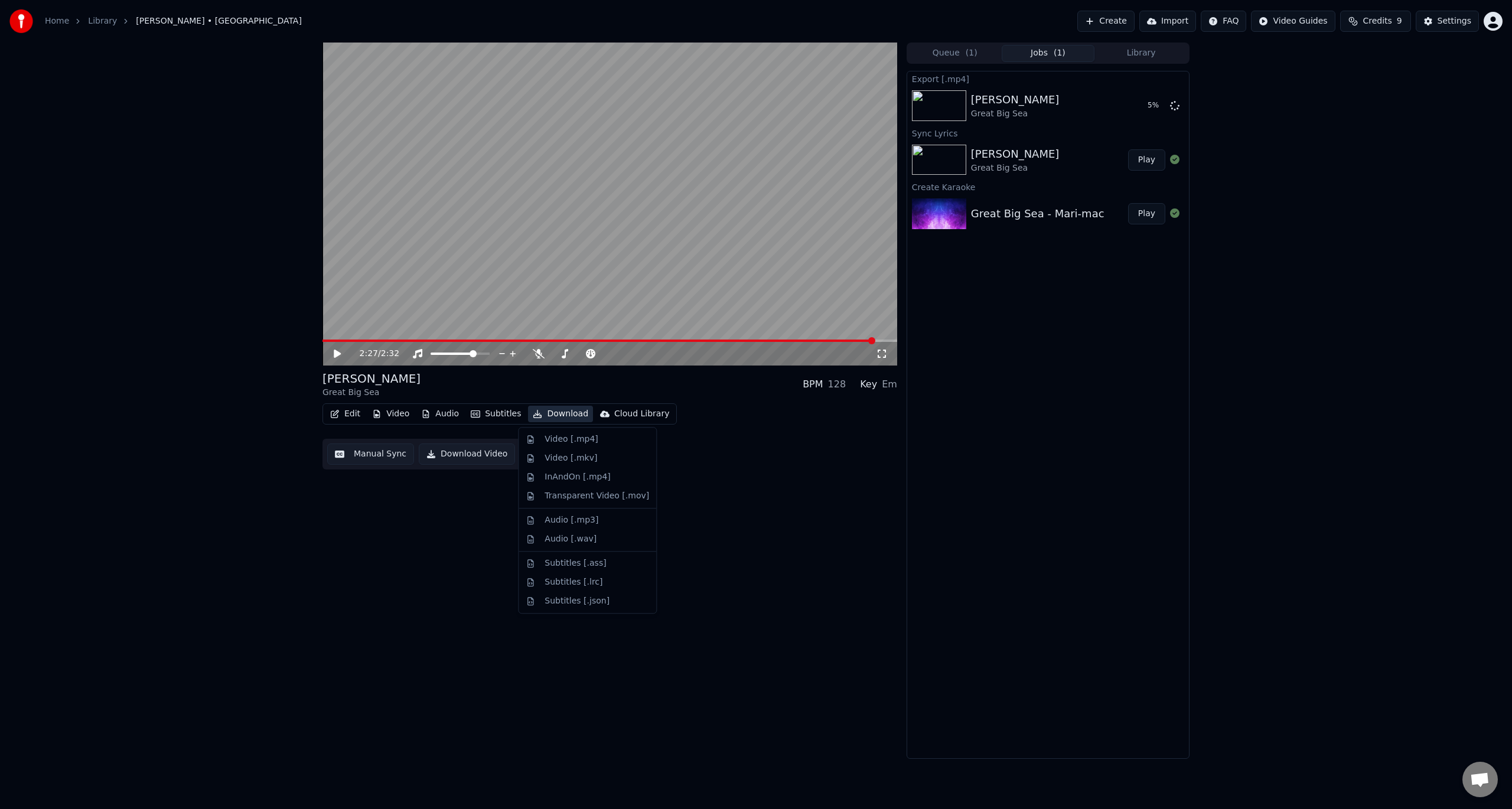
click at [561, 409] on button "Download" at bounding box center [560, 414] width 65 height 16
click at [1175, 106] on icon at bounding box center [1175, 105] width 10 height 10
click at [560, 415] on button "Download" at bounding box center [560, 414] width 65 height 16
click at [549, 442] on div "Video [.mp4]" at bounding box center [571, 439] width 53 height 12
